Goal: Transaction & Acquisition: Purchase product/service

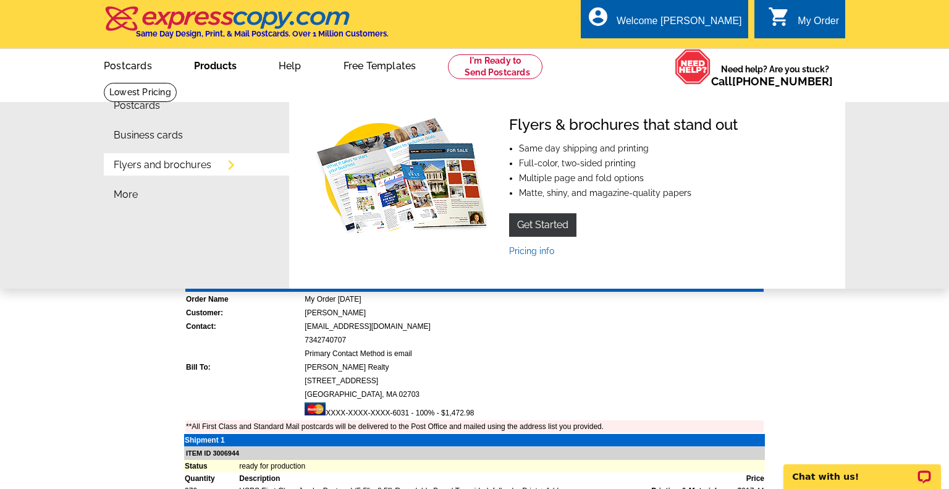
click at [212, 64] on link "Products" at bounding box center [215, 64] width 82 height 29
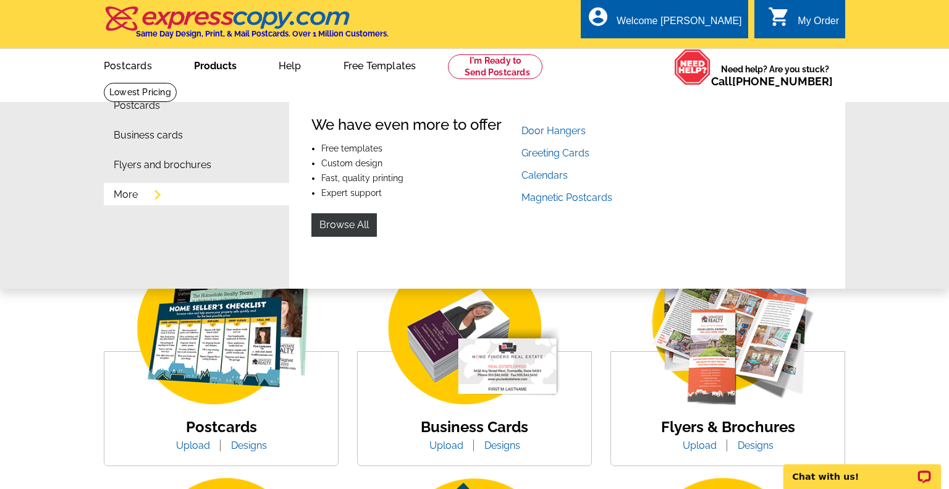
click at [125, 196] on link "More" at bounding box center [126, 195] width 24 height 10
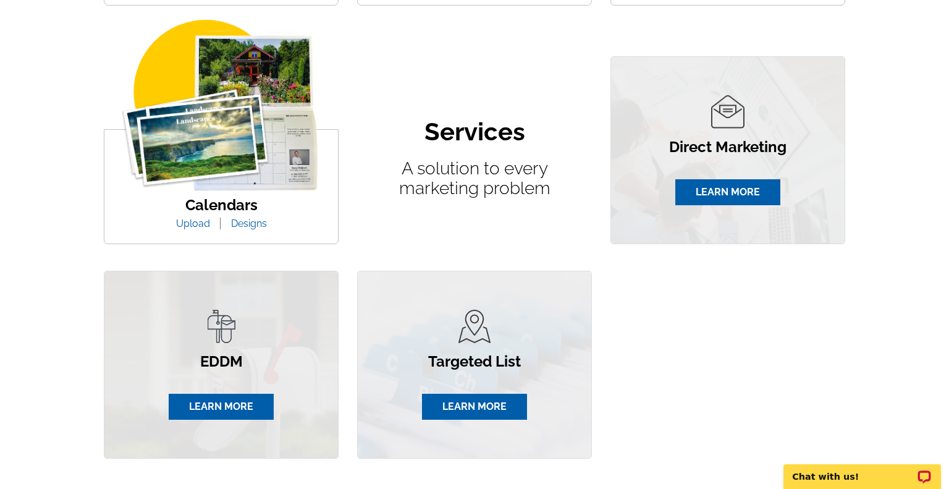
scroll to position [729, 0]
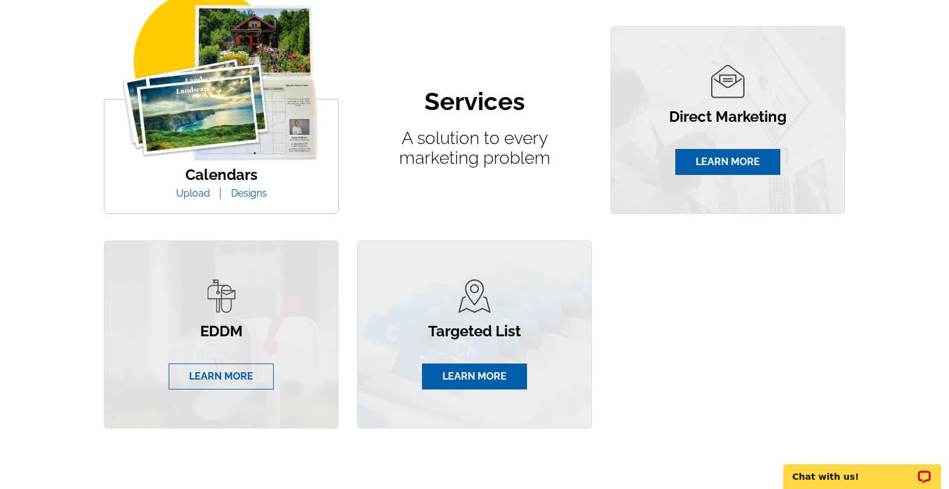
click at [230, 377] on link "LEARN MORE" at bounding box center [221, 376] width 105 height 26
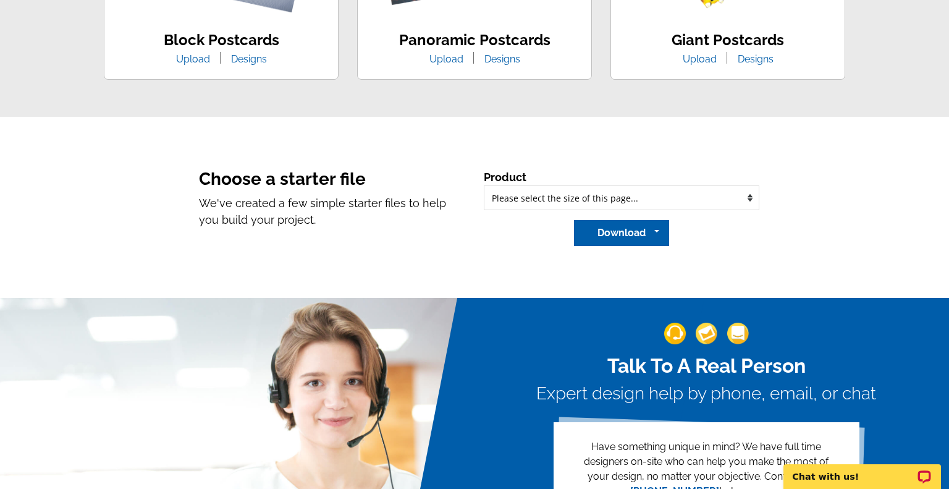
scroll to position [960, 0]
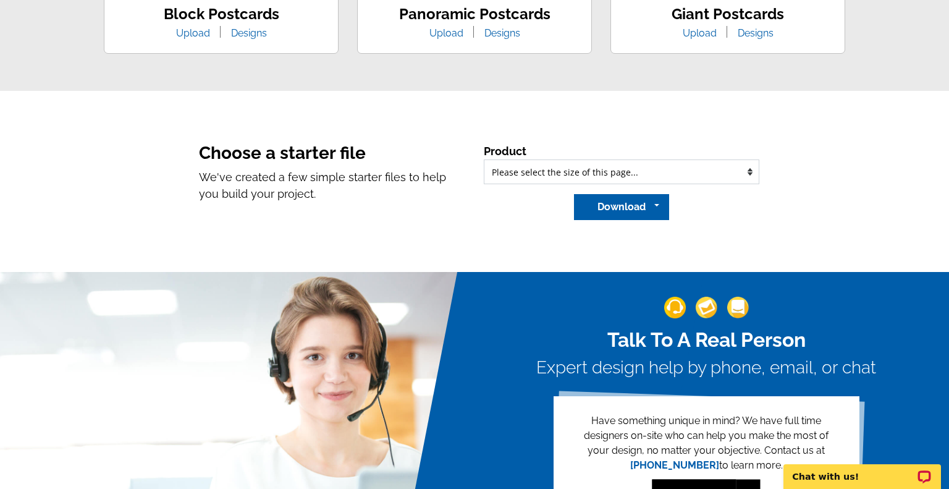
click at [552, 172] on select "Please select the type of file... Regular Postcard (4.25" x 5.6") Jumbo Postcar…" at bounding box center [621, 171] width 275 height 25
click at [410, 210] on div "Choose a starter file We've created a few simple starter files to help you buil…" at bounding box center [332, 181] width 285 height 77
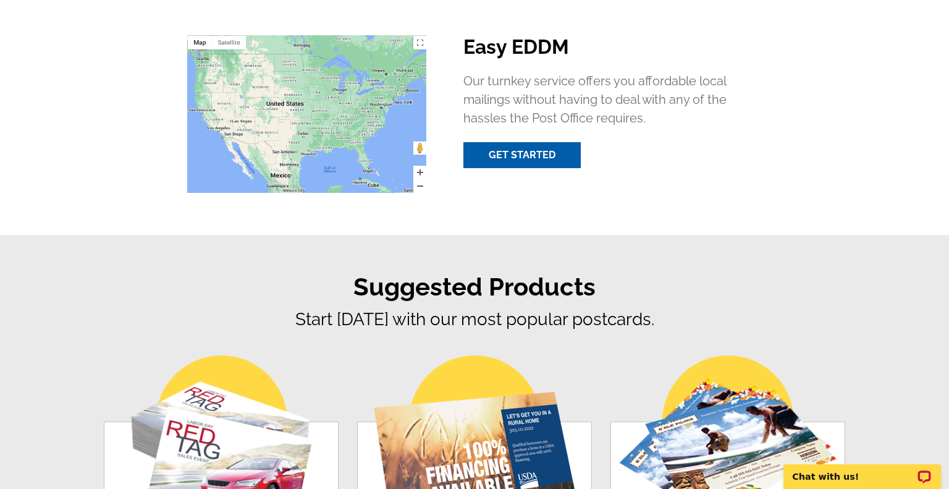
scroll to position [0, 0]
